Goal: Transaction & Acquisition: Obtain resource

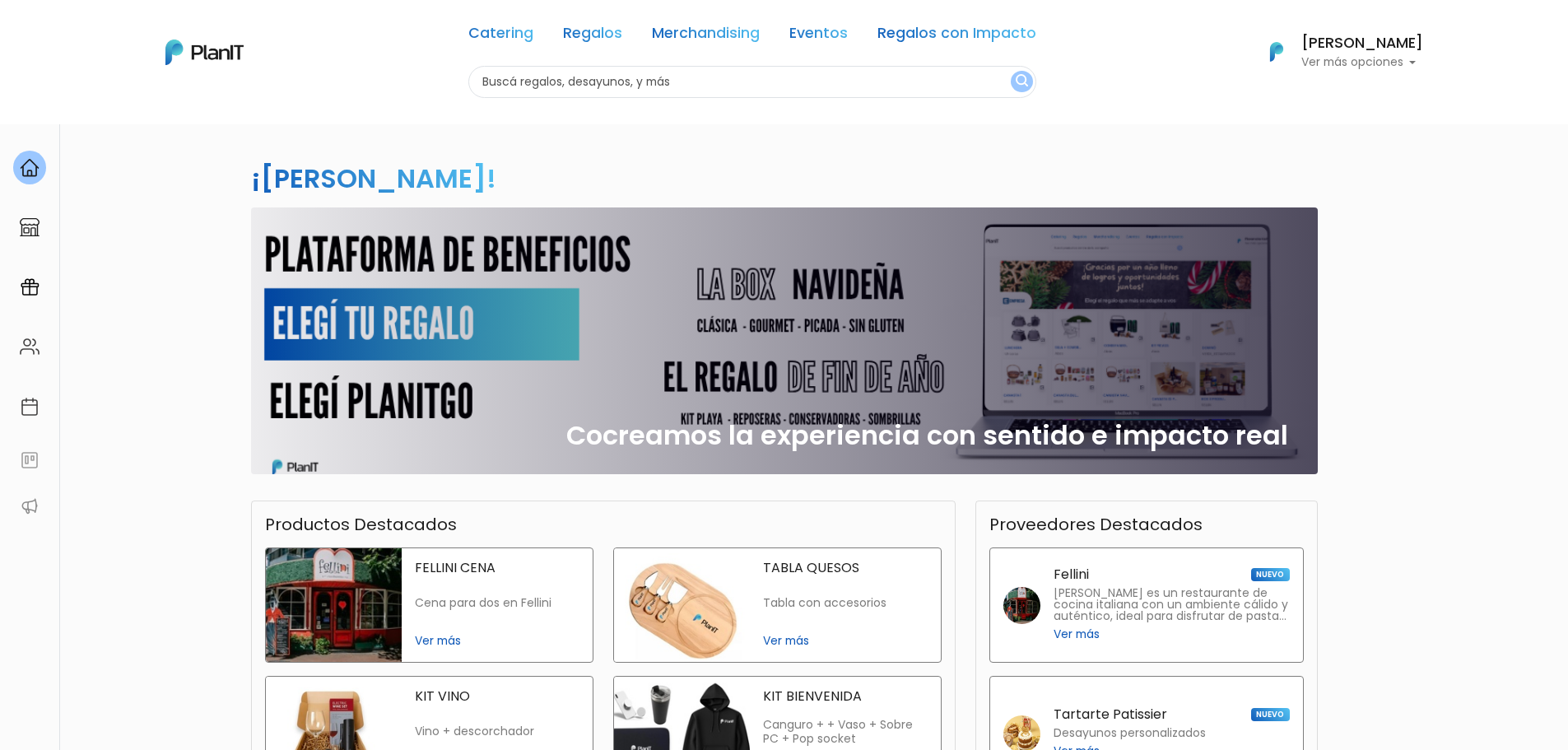
click at [600, 74] on input "text" at bounding box center [752, 82] width 568 height 32
type input "chocolate"
click at [1011, 71] on button "submit" at bounding box center [1022, 81] width 22 height 21
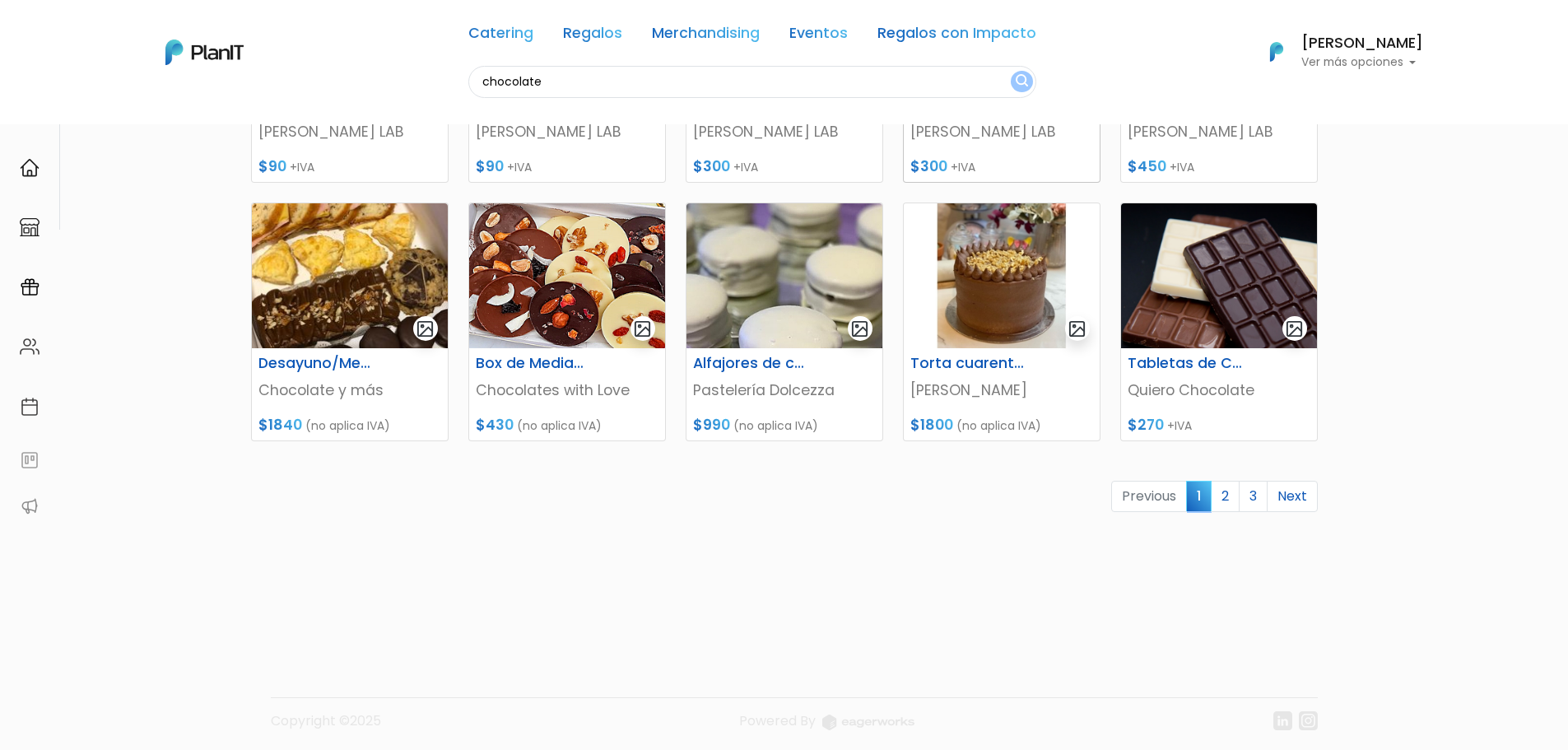
scroll to position [651, 0]
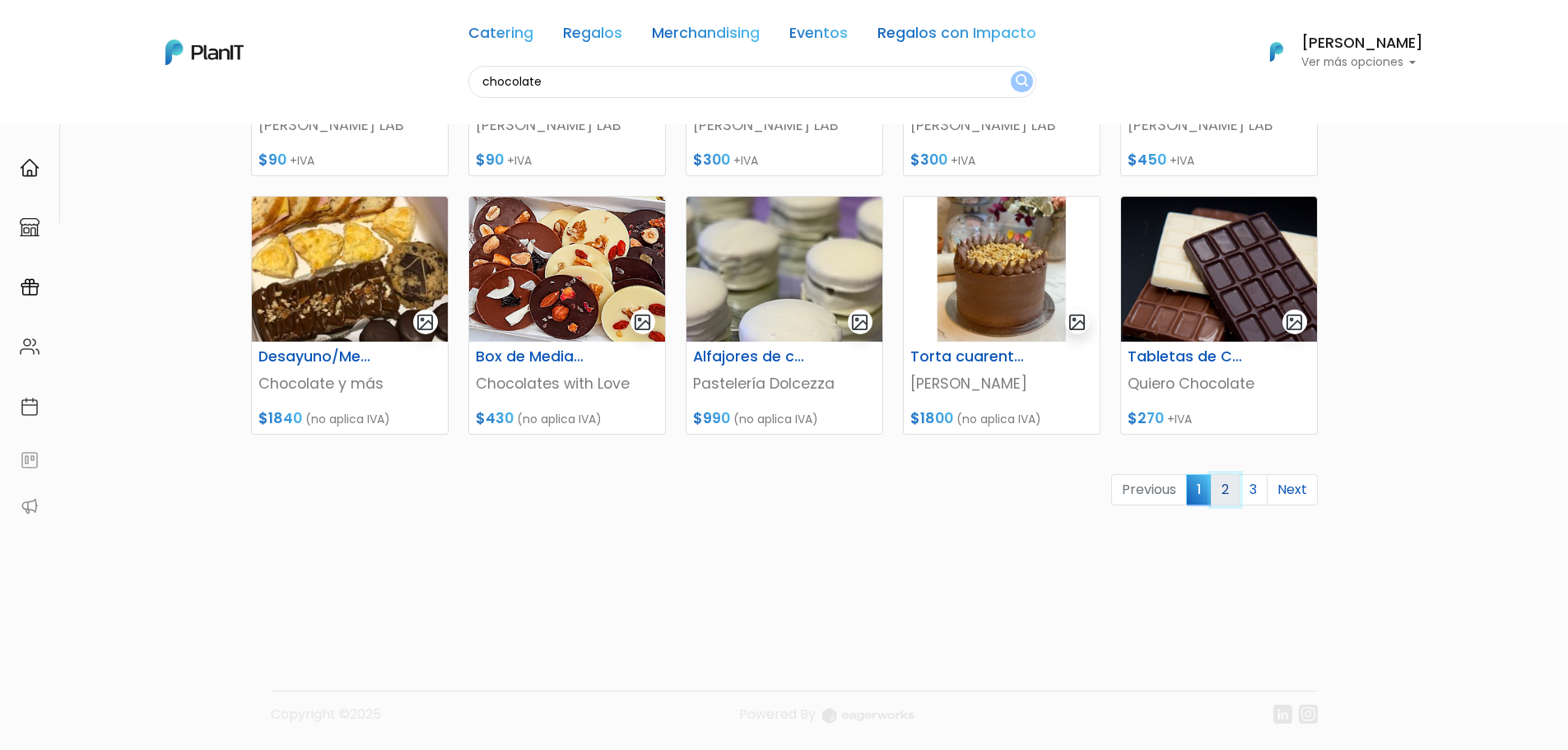
click at [1224, 494] on link "2" at bounding box center [1226, 489] width 29 height 32
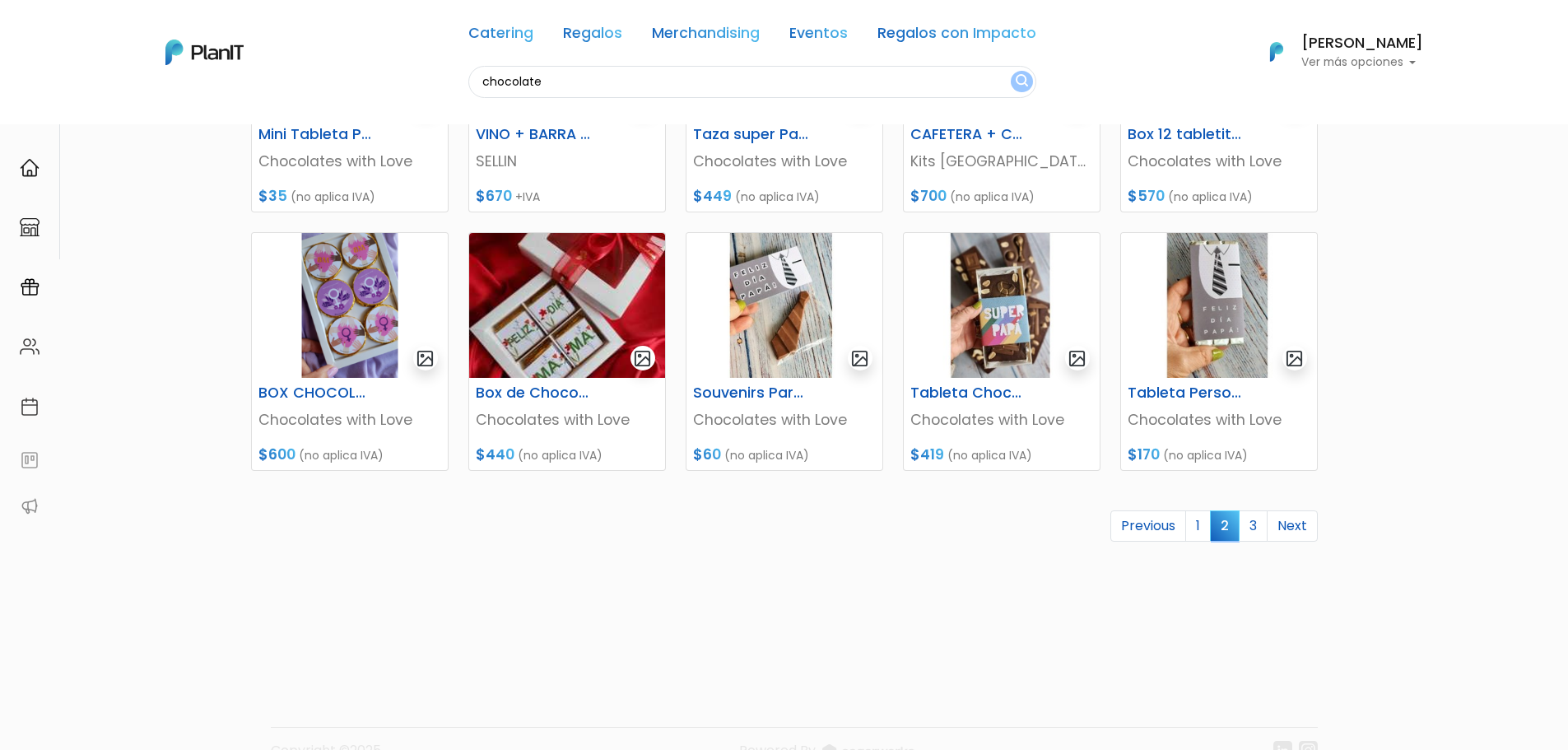
scroll to position [651, 0]
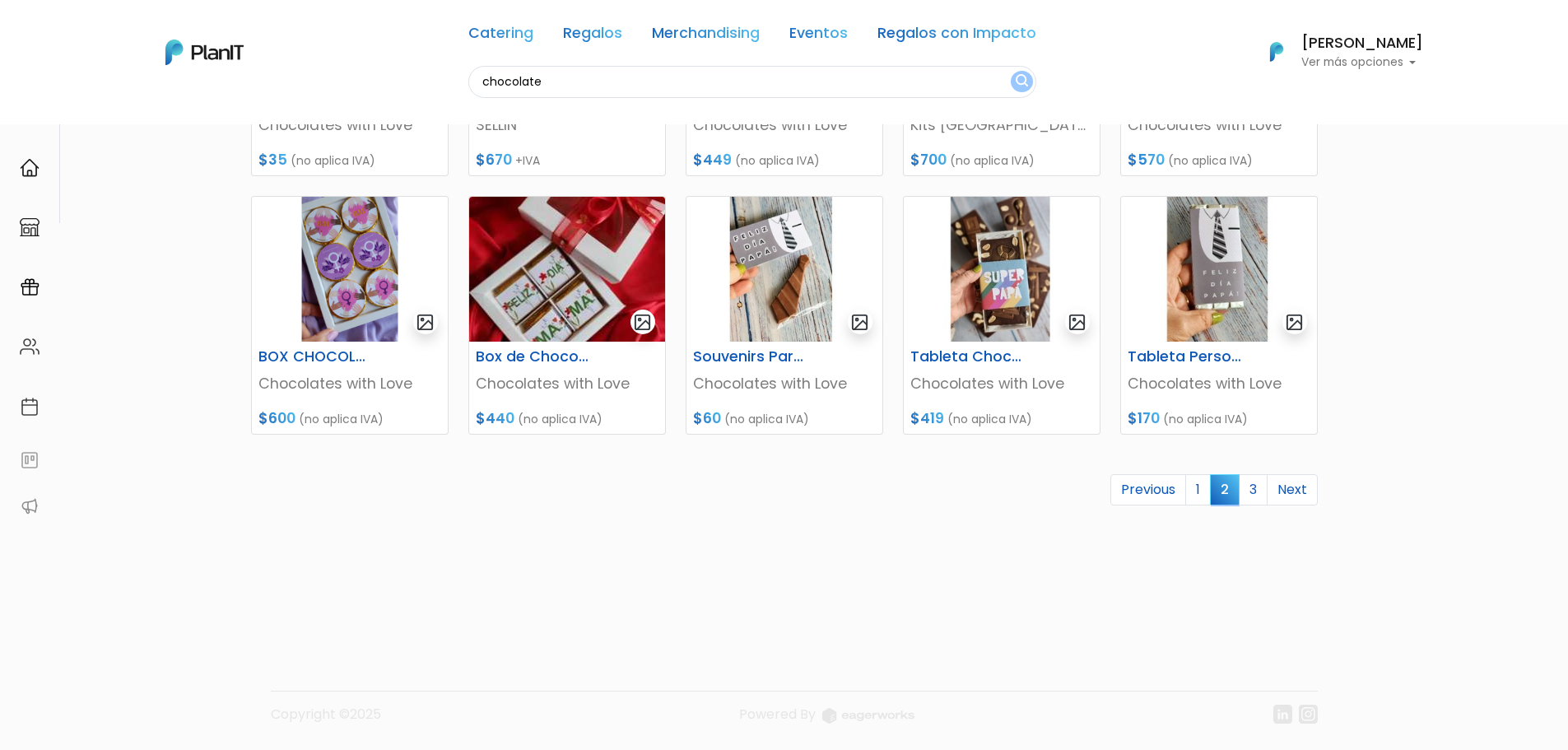
click at [1255, 495] on link "3" at bounding box center [1254, 489] width 29 height 32
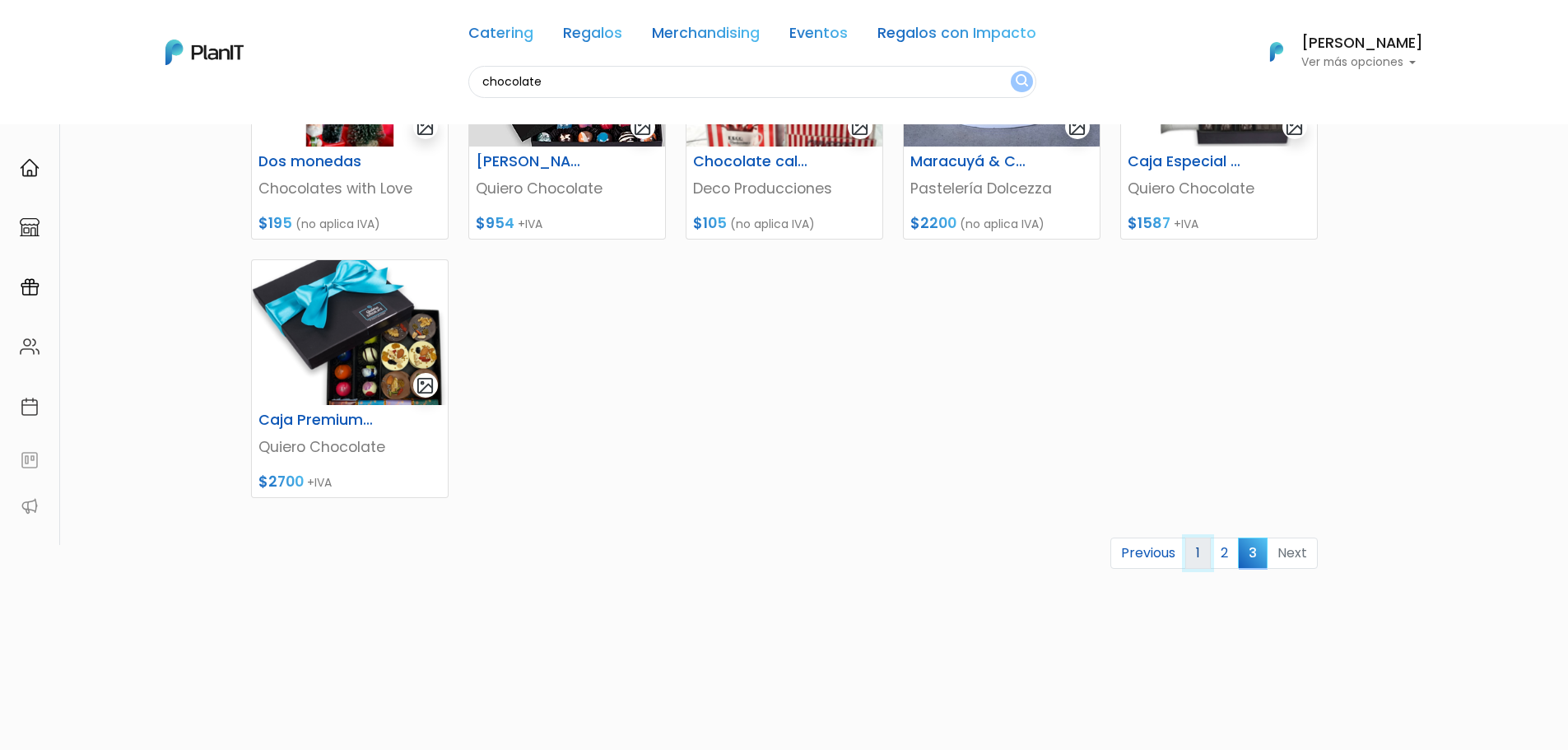
click at [1200, 560] on link "1" at bounding box center [1198, 553] width 26 height 32
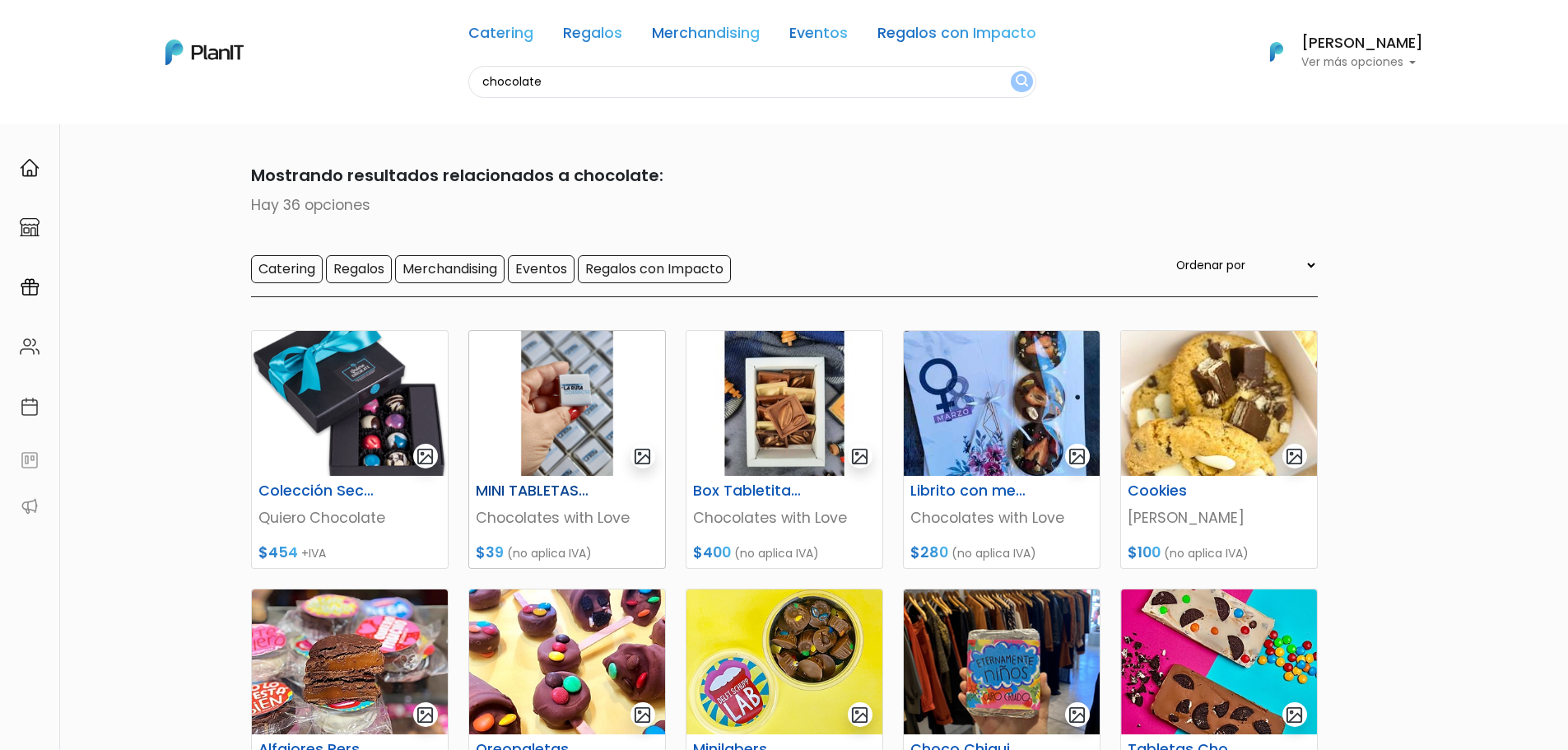
click at [522, 489] on h6 "MINI TABLETAS PERSONALIZADAS" at bounding box center [534, 491] width 135 height 17
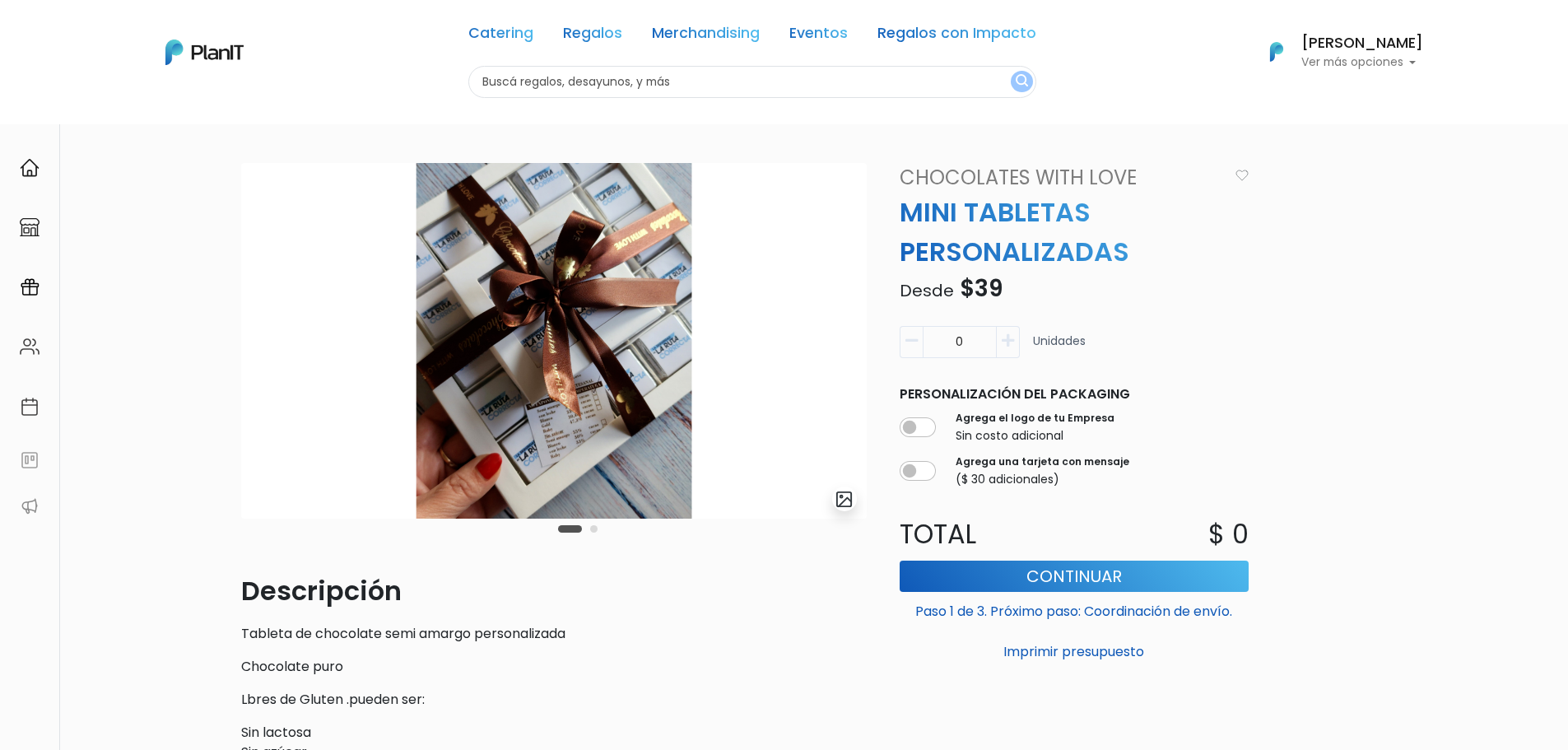
click at [307, 349] on img at bounding box center [553, 341] width 626 height 355
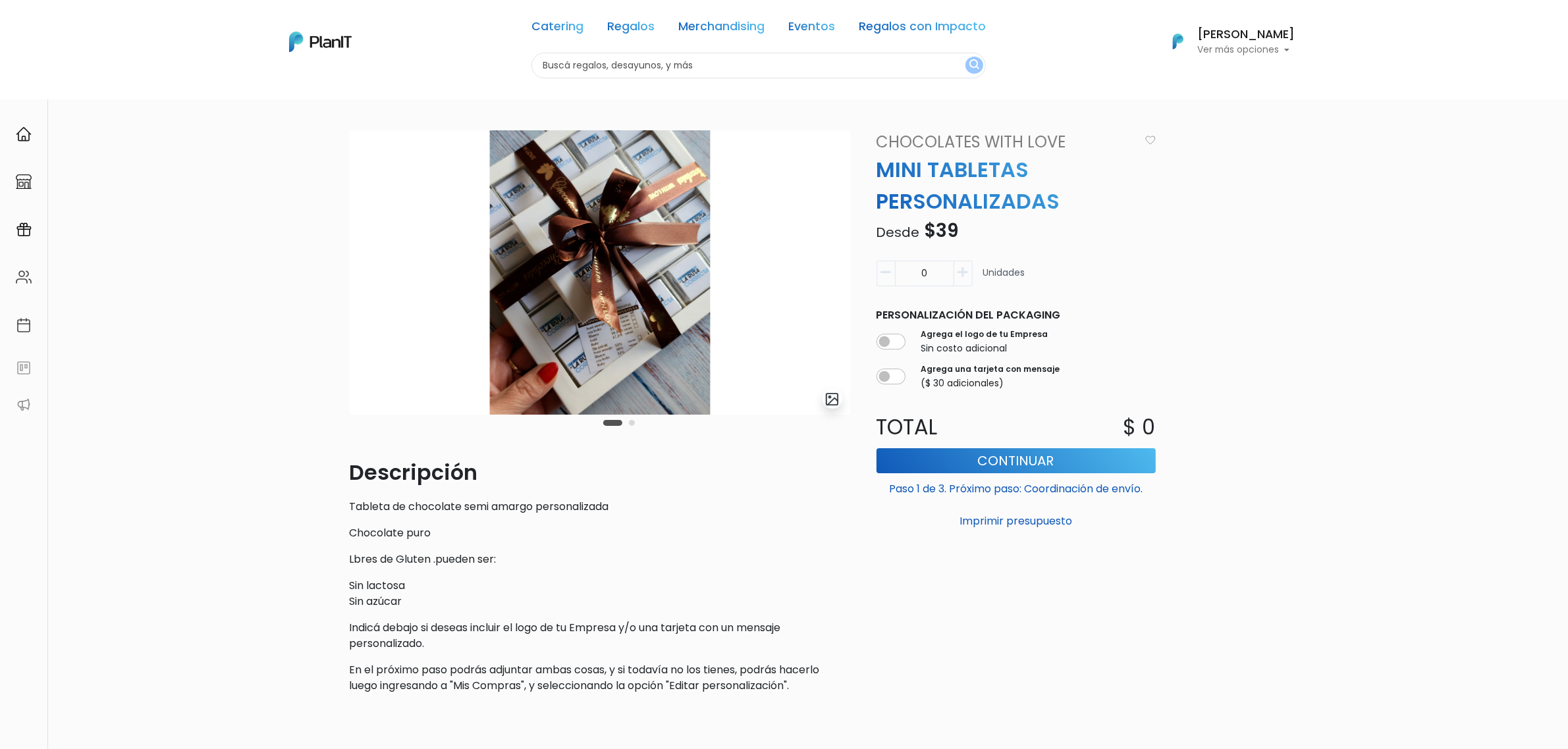
click at [926, 270] on input "0" at bounding box center [924, 274] width 59 height 26
type input "80"
click at [1254, 292] on div "slide 3 of 2 Descripción Tableta de chocolate semi amargo personalizada Chocola…" at bounding box center [784, 472] width 1568 height 748
click at [1005, 523] on button "Imprimir presupuesto" at bounding box center [1016, 521] width 279 height 23
click at [205, 178] on div "slide 3 of 2 Descripción Tableta de chocolate semi amargo personalizada Chocola…" at bounding box center [784, 472] width 1568 height 748
